Goal: Task Accomplishment & Management: Use online tool/utility

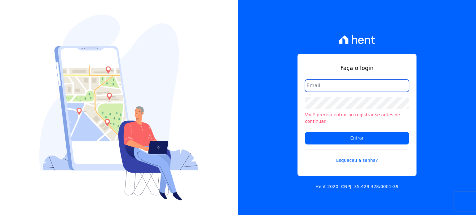
type input "hellen@3pnegociosimobiliarios.com.br"
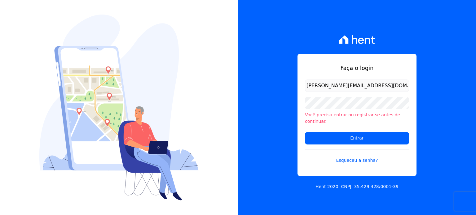
click at [326, 91] on input "hellen@3pnegociosimobiliarios.com.br" at bounding box center [357, 86] width 104 height 12
click at [217, 72] on div at bounding box center [119, 107] width 238 height 215
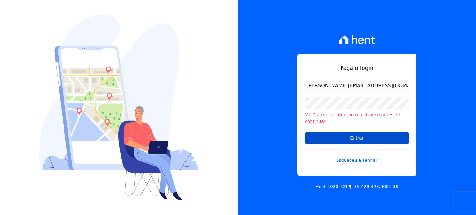
click at [365, 132] on input "Entrar" at bounding box center [357, 138] width 104 height 12
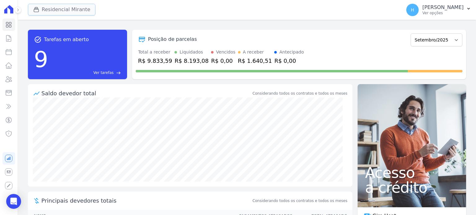
click at [41, 12] on div "button" at bounding box center [37, 10] width 9 height 6
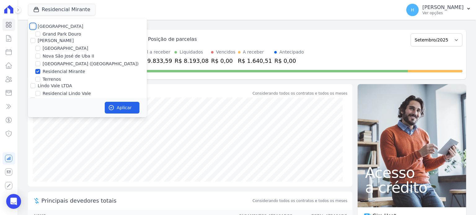
drag, startPoint x: 30, startPoint y: 24, endPoint x: 37, endPoint y: 35, distance: 12.4
click at [32, 26] on input "[GEOGRAPHIC_DATA]" at bounding box center [32, 26] width 5 height 5
checkbox input "true"
click at [35, 41] on input "[PERSON_NAME]" at bounding box center [32, 40] width 5 height 5
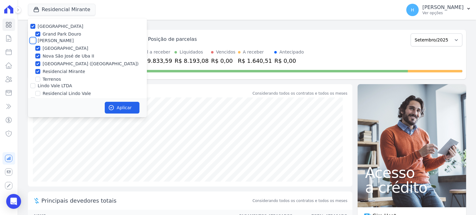
checkbox input "true"
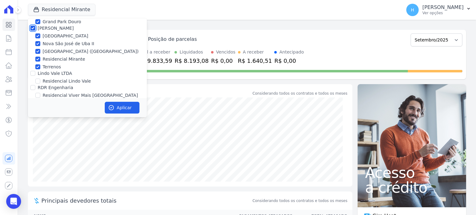
scroll to position [18, 0]
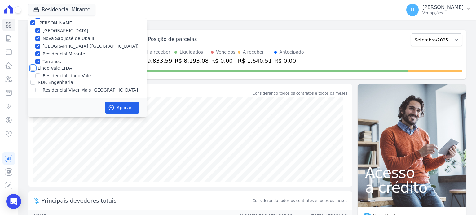
click at [32, 68] on input "Lindo Vale LTDA" at bounding box center [32, 68] width 5 height 5
checkbox input "true"
click at [30, 82] on input "RDR Engenharia" at bounding box center [32, 82] width 5 height 5
checkbox input "true"
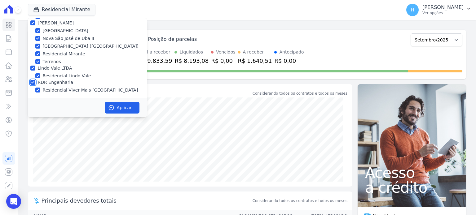
checkbox input "true"
drag, startPoint x: 127, startPoint y: 109, endPoint x: 132, endPoint y: 110, distance: 5.0
click at [128, 109] on button "Aplicar" at bounding box center [122, 108] width 35 height 12
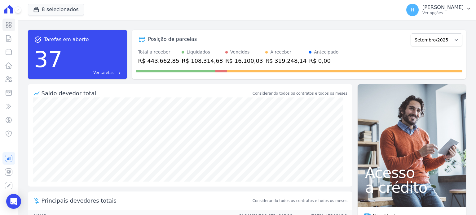
click at [465, 7] on button "H Hellen Vilaça Ver opções" at bounding box center [438, 9] width 75 height 17
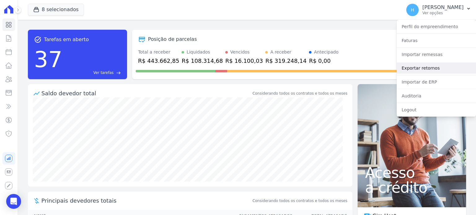
click at [426, 70] on link "Exportar retornos" at bounding box center [435, 68] width 79 height 11
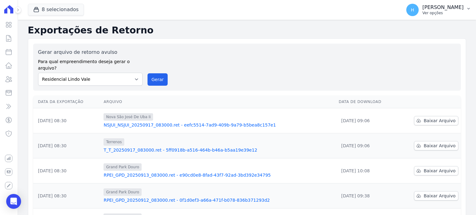
click at [462, 9] on p "[PERSON_NAME]" at bounding box center [442, 7] width 41 height 6
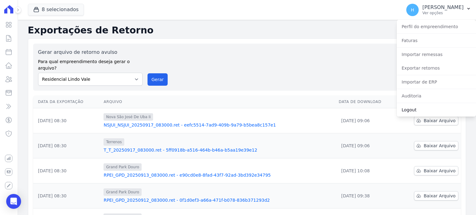
click at [414, 109] on link "Logout" at bounding box center [435, 109] width 79 height 11
